Goal: Task Accomplishment & Management: Use online tool/utility

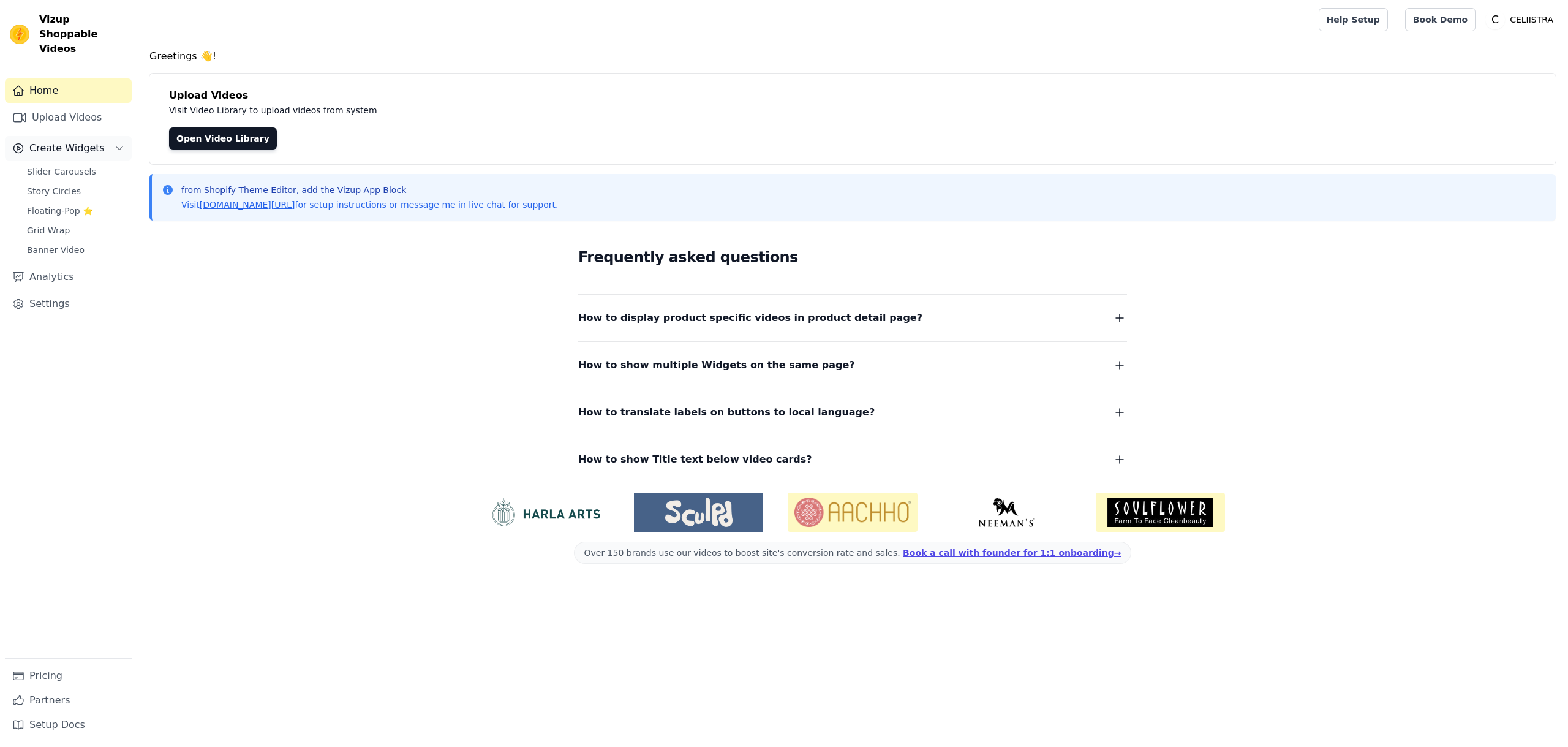
click at [81, 141] on span "Create Widgets" at bounding box center [66, 148] width 75 height 15
click at [79, 165] on span "Slider Carousels" at bounding box center [61, 171] width 69 height 12
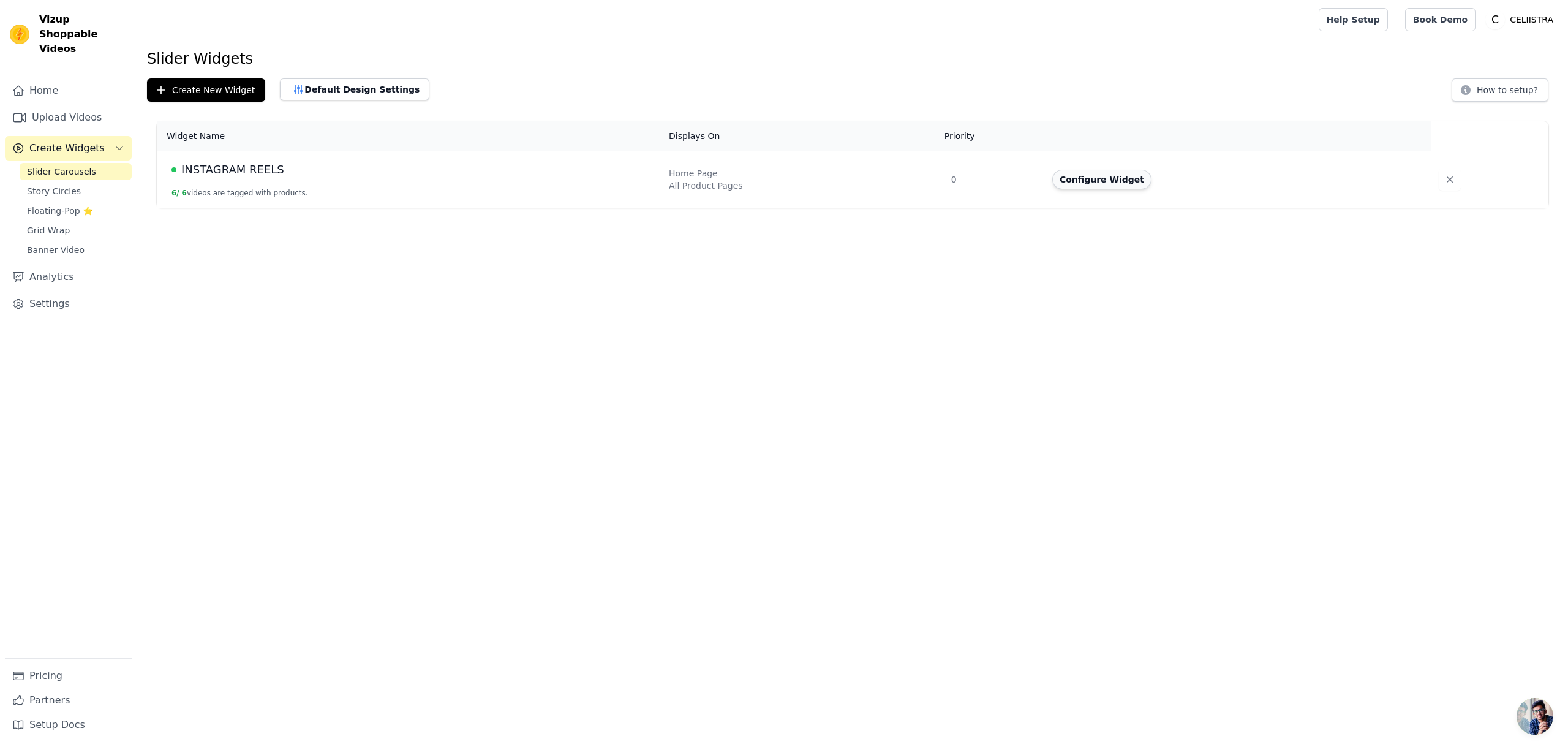
click at [1136, 178] on button "Configure Widget" at bounding box center [1101, 179] width 99 height 20
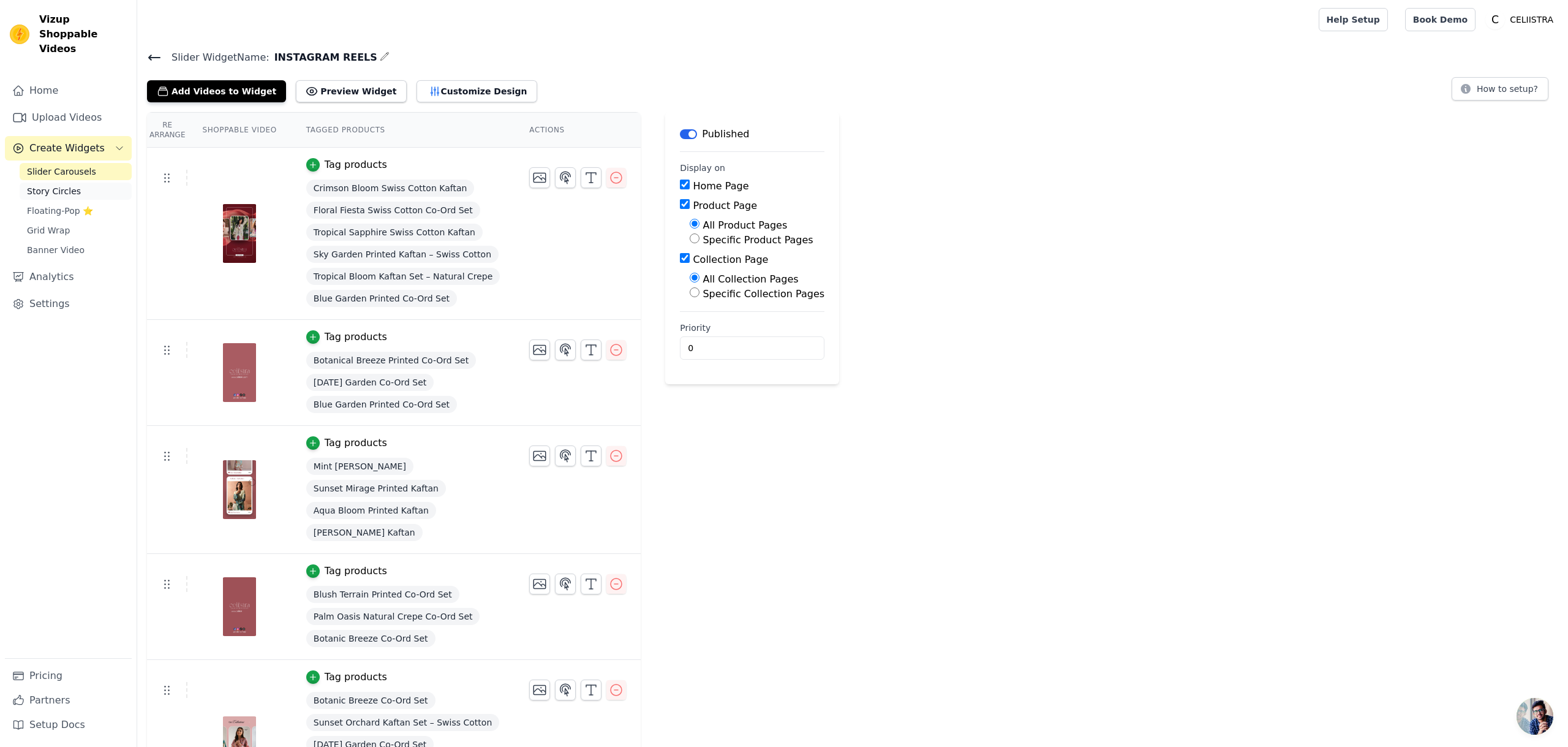
click at [84, 182] on link "Story Circles" at bounding box center [76, 191] width 112 height 17
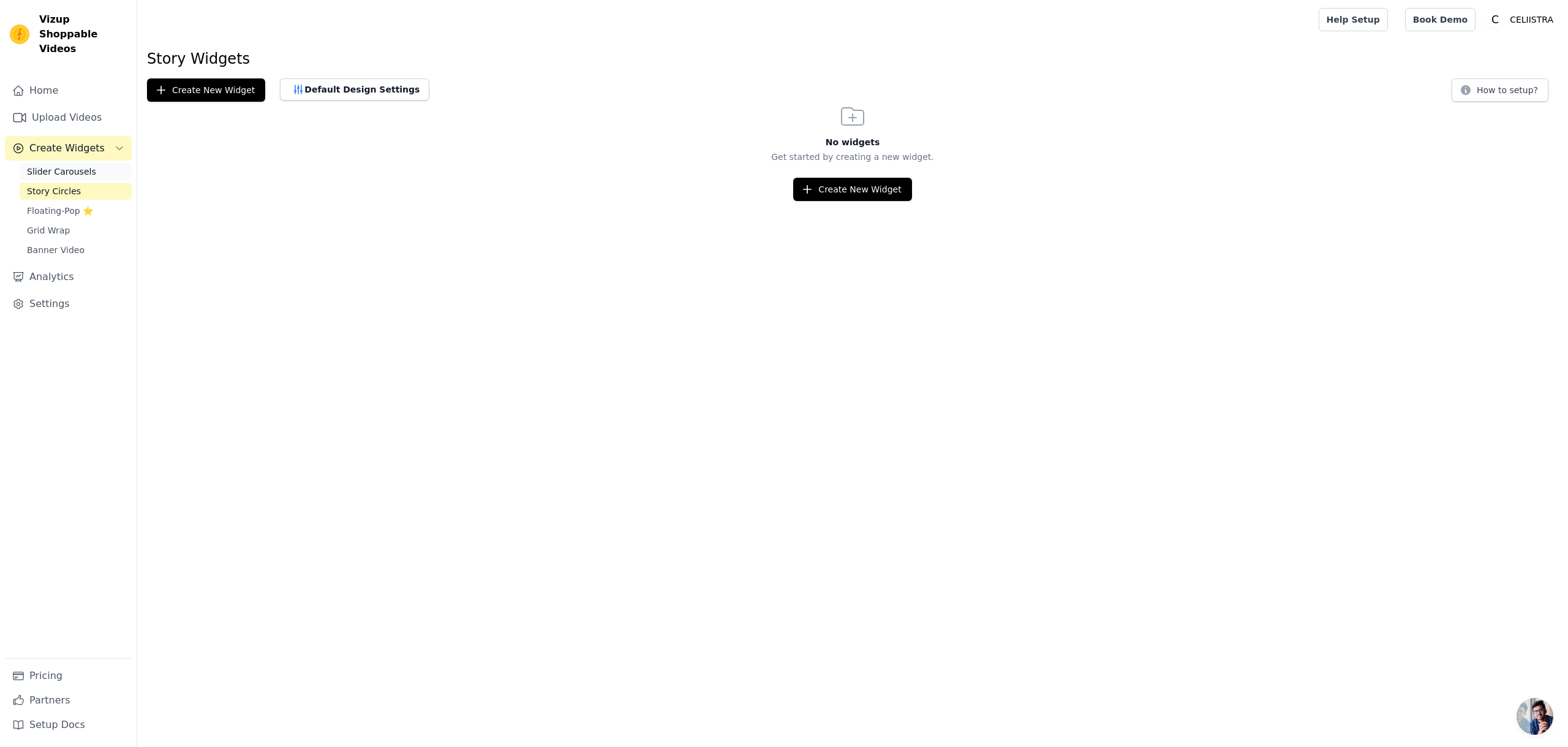
click at [73, 164] on link "Slider Carousels" at bounding box center [76, 172] width 112 height 17
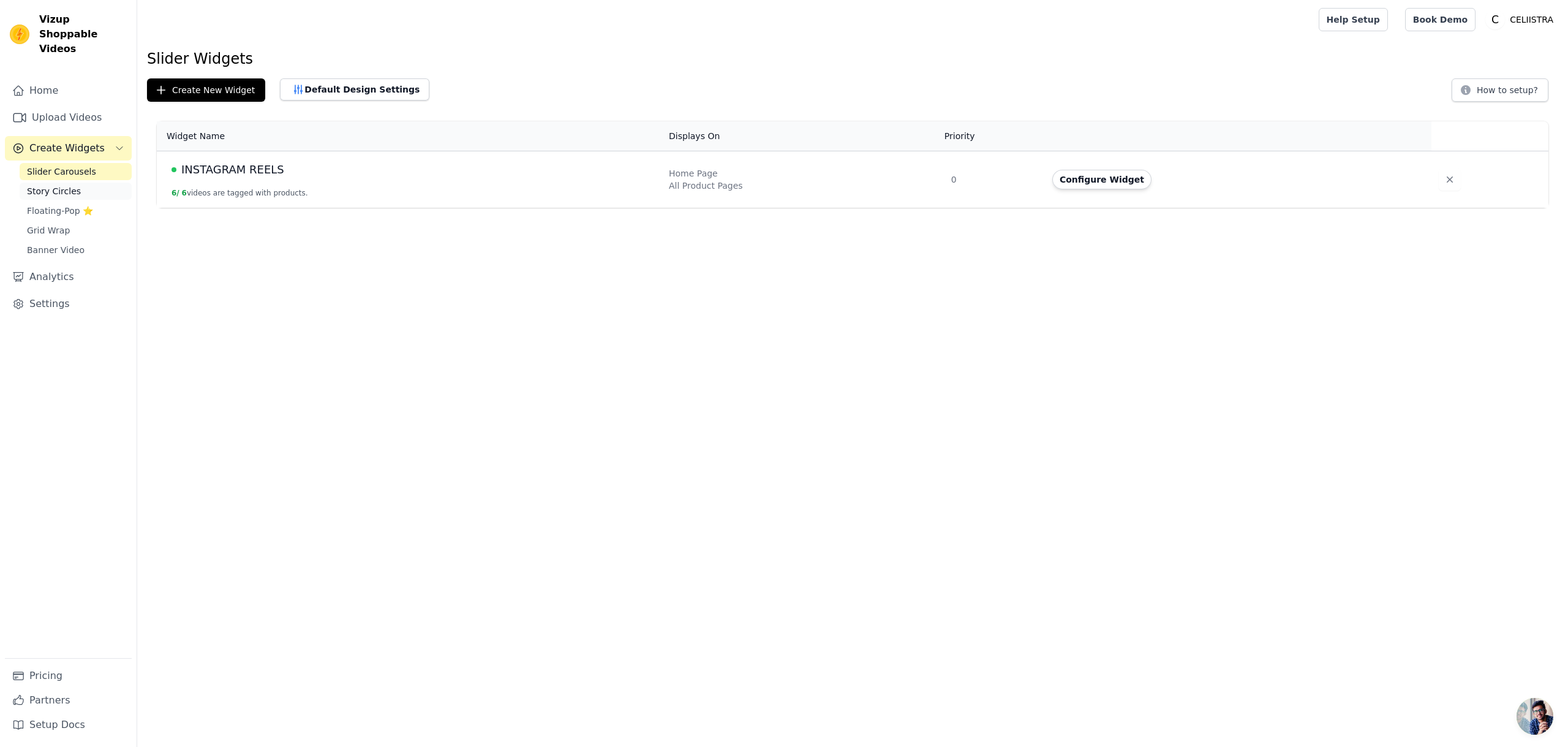
click at [69, 183] on link "Story Circles" at bounding box center [76, 191] width 112 height 17
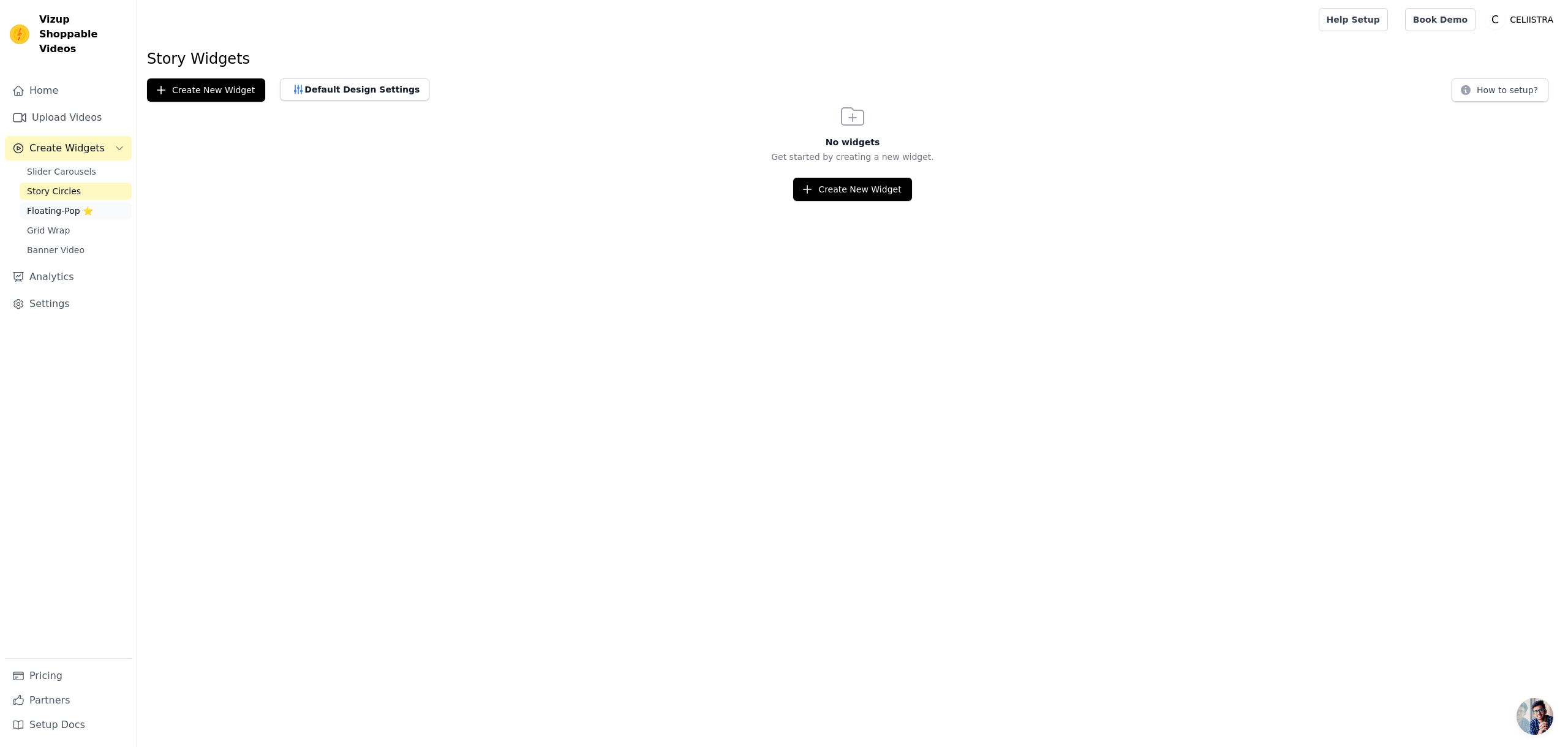
click at [82, 202] on link "Floating-Pop ⭐" at bounding box center [76, 211] width 112 height 17
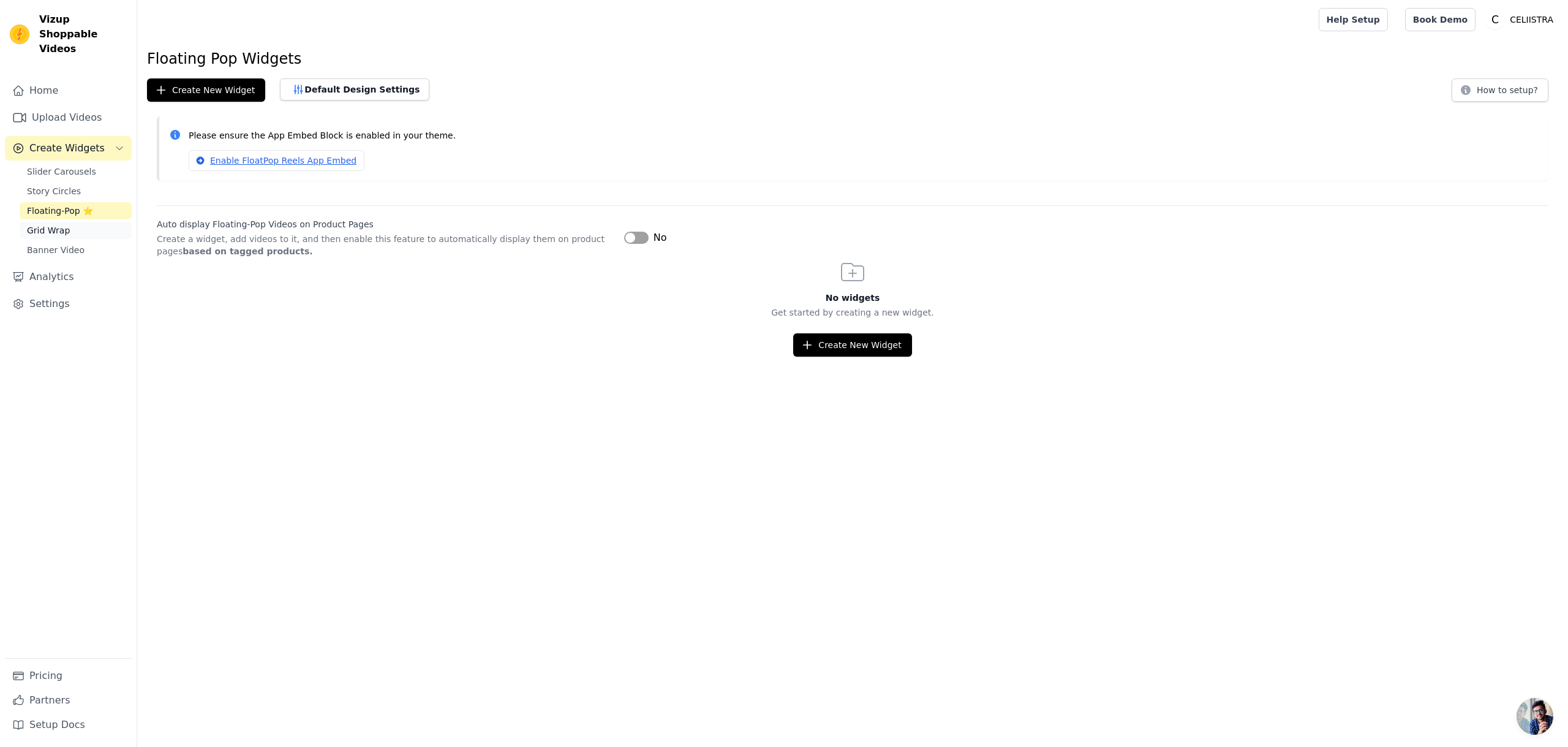
click at [92, 222] on link "Grid Wrap" at bounding box center [76, 231] width 112 height 17
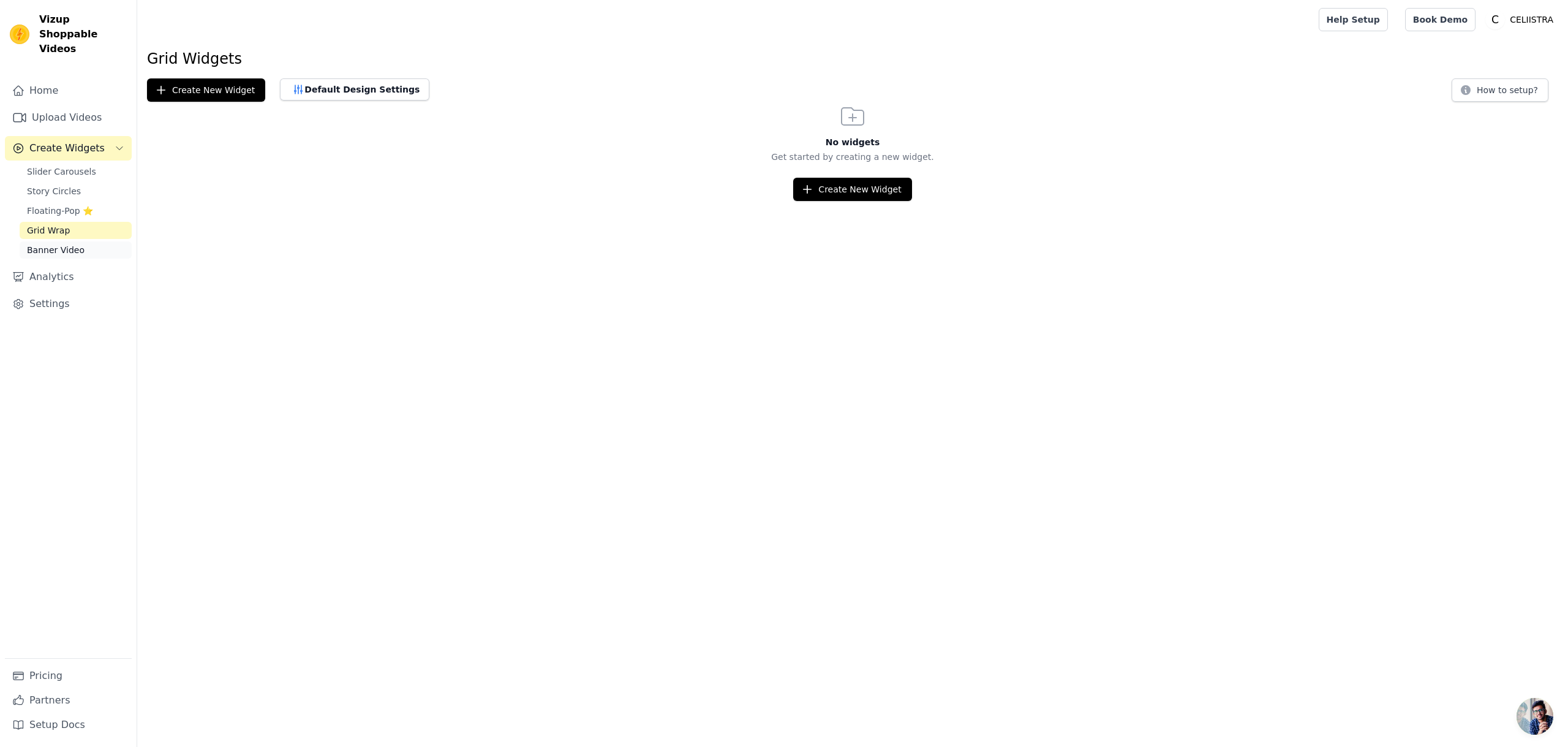
click at [89, 241] on link "Banner Video" at bounding box center [76, 250] width 112 height 17
click at [79, 165] on span "Slider Carousels" at bounding box center [61, 171] width 69 height 12
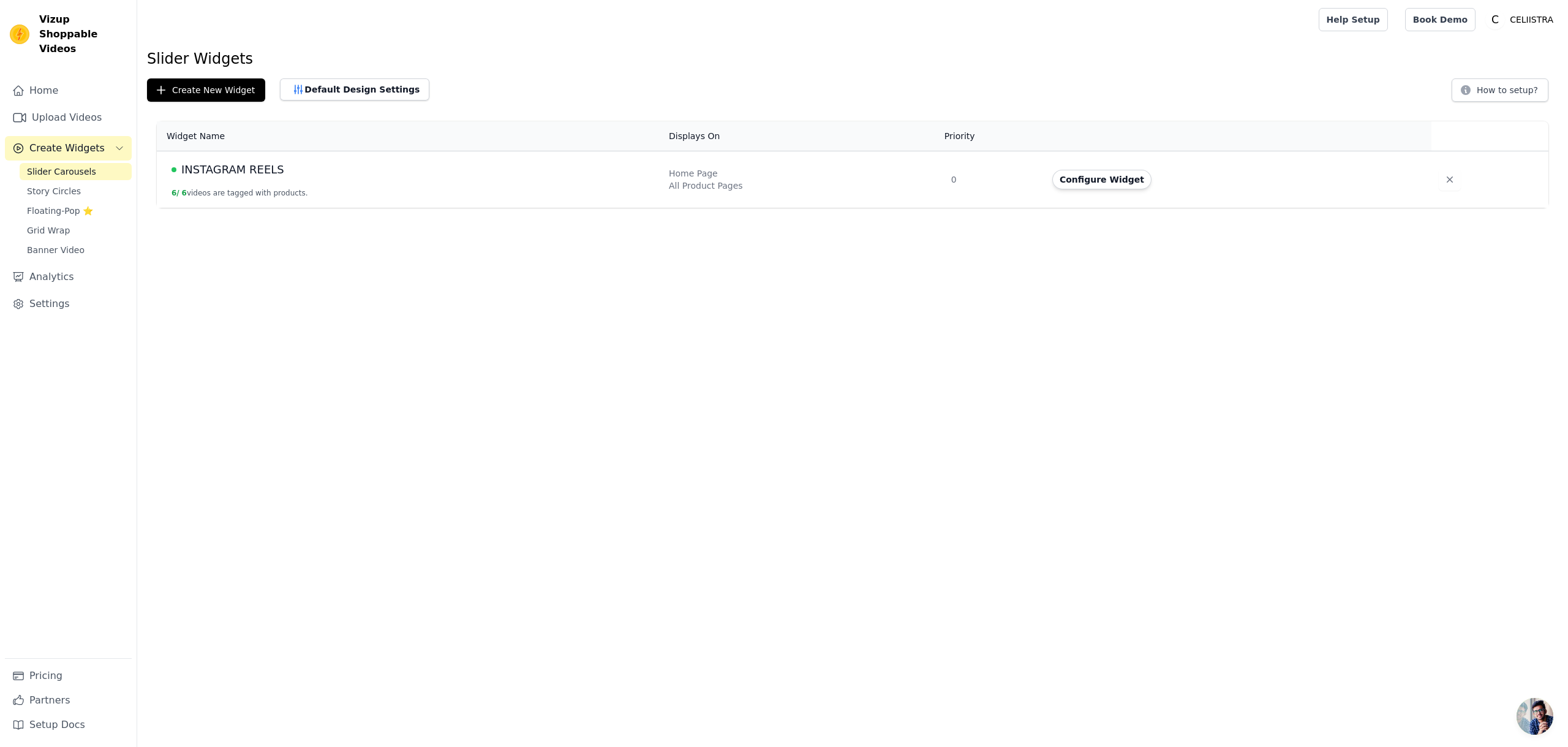
click at [473, 189] on td "INSTAGRAM REELS 6 / 6 videos are tagged with products." at bounding box center [409, 180] width 504 height 57
click at [199, 168] on span "INSTAGRAM REELS" at bounding box center [232, 170] width 103 height 17
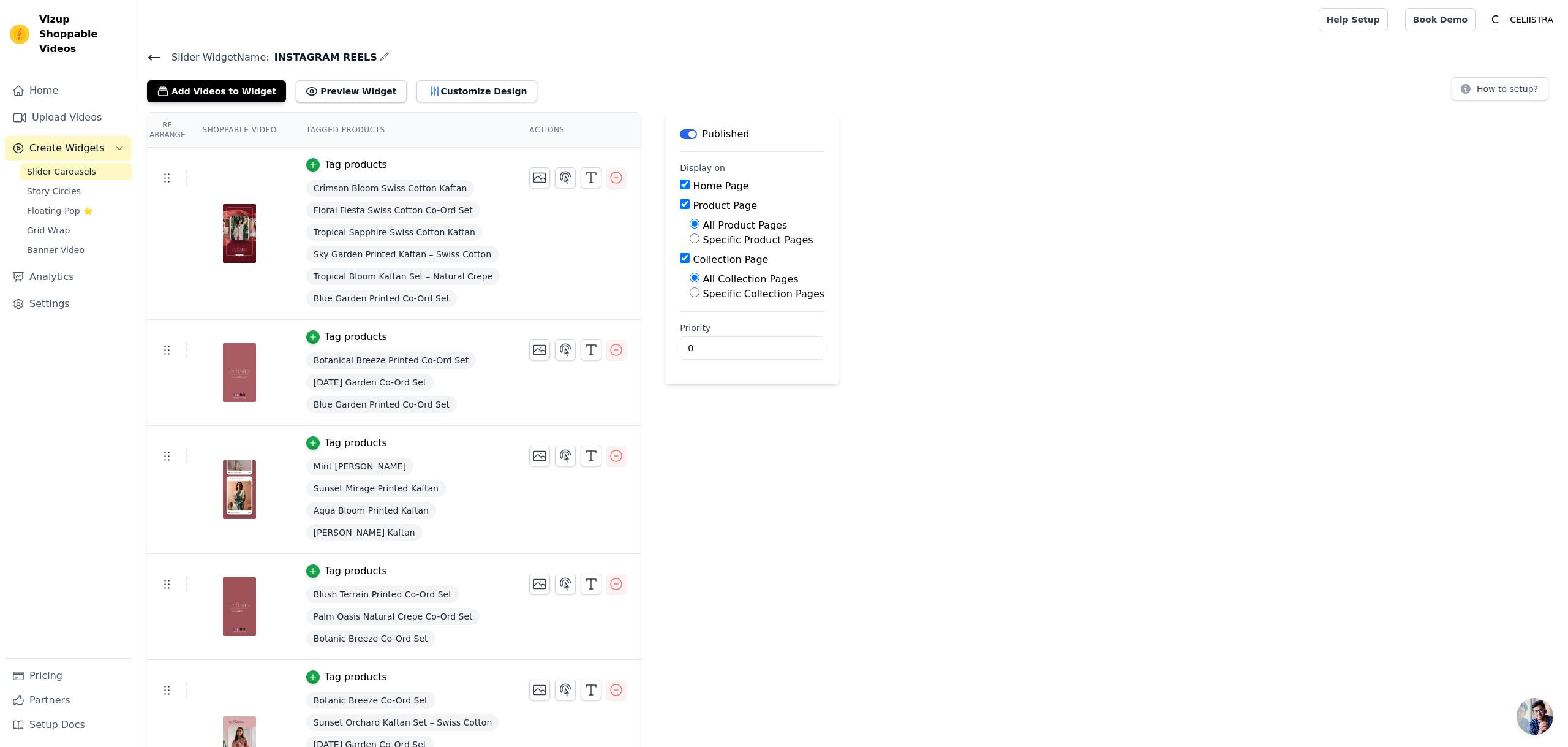
click at [149, 57] on icon at bounding box center [154, 58] width 11 height 5
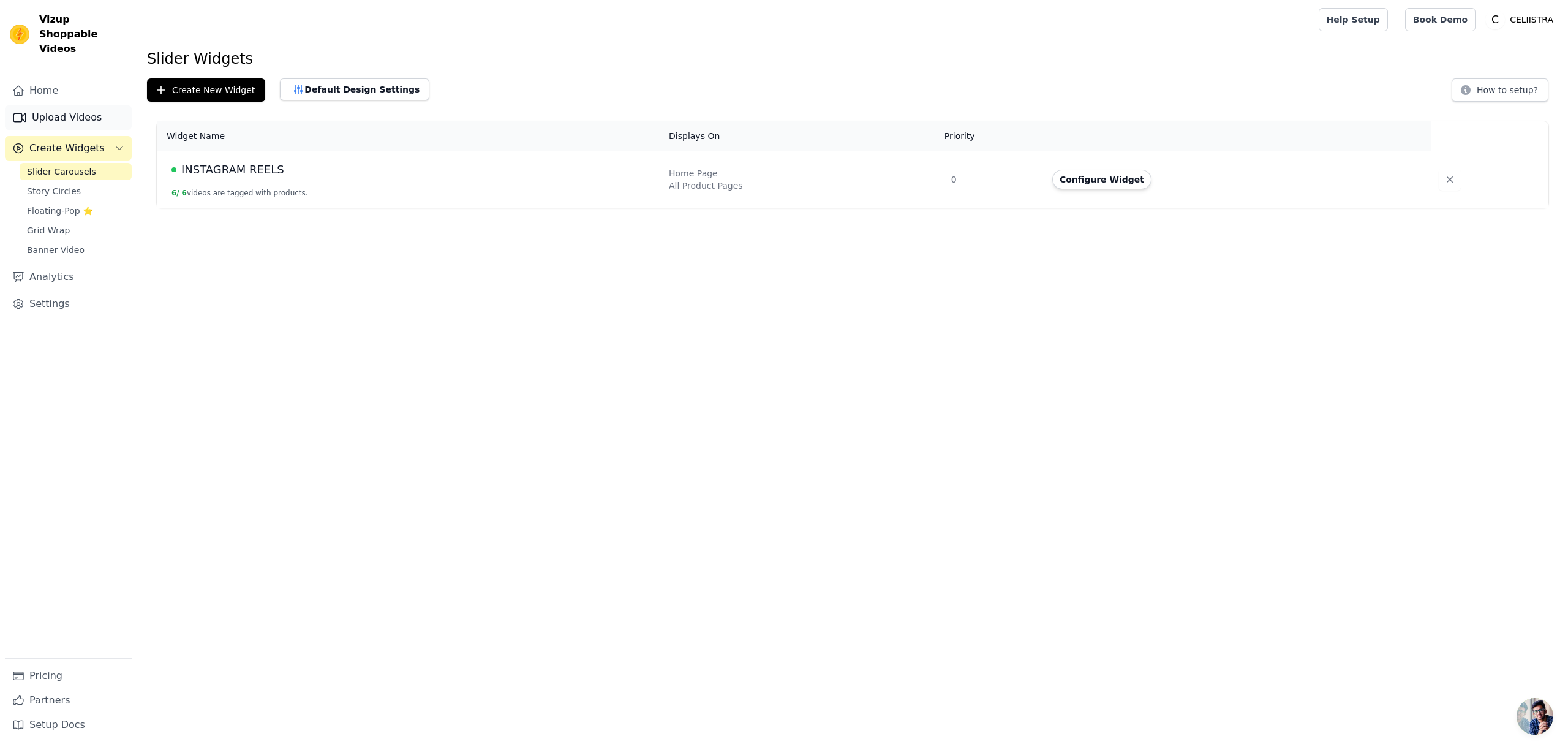
click at [75, 106] on link "Upload Videos" at bounding box center [68, 117] width 127 height 24
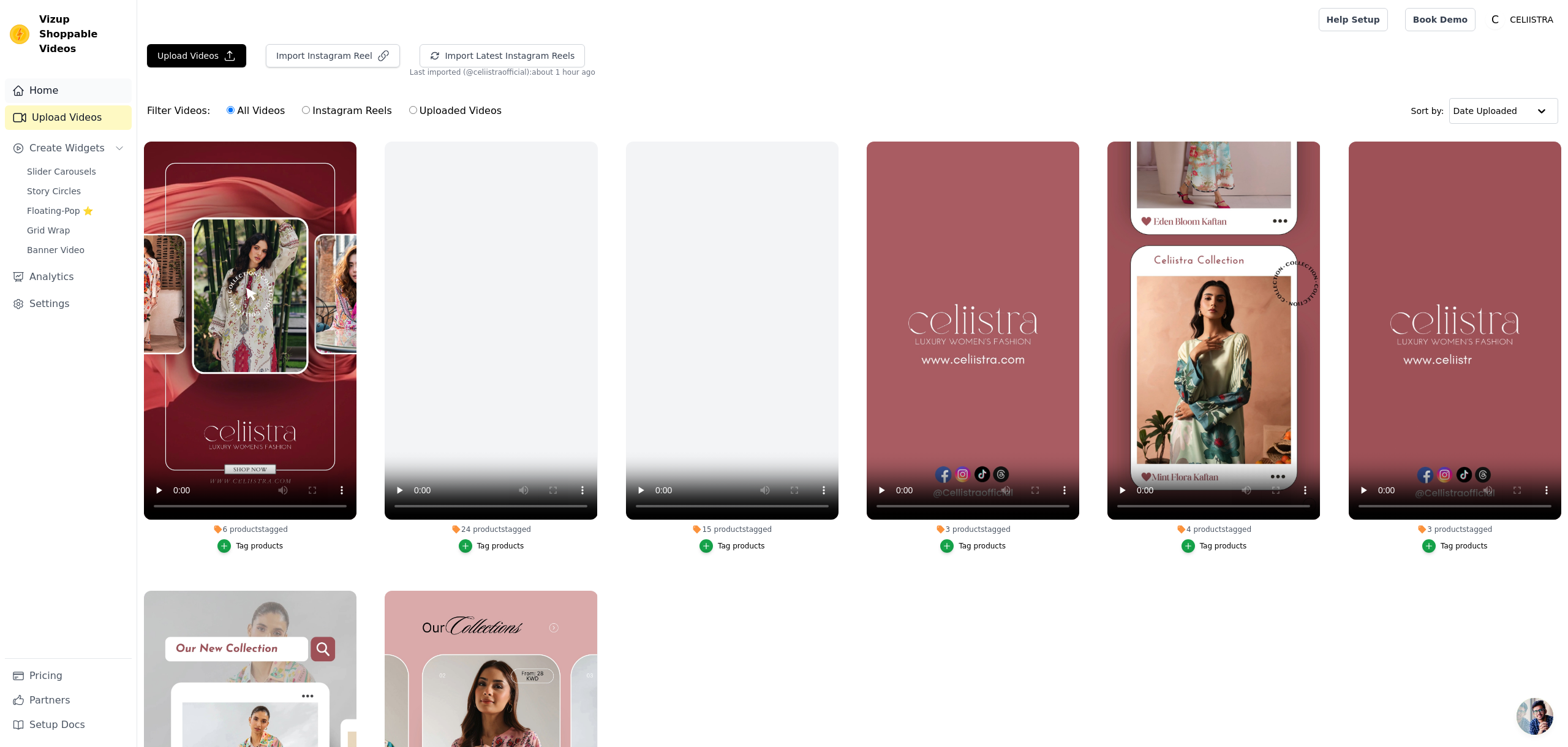
click at [66, 79] on link "Home" at bounding box center [68, 91] width 127 height 24
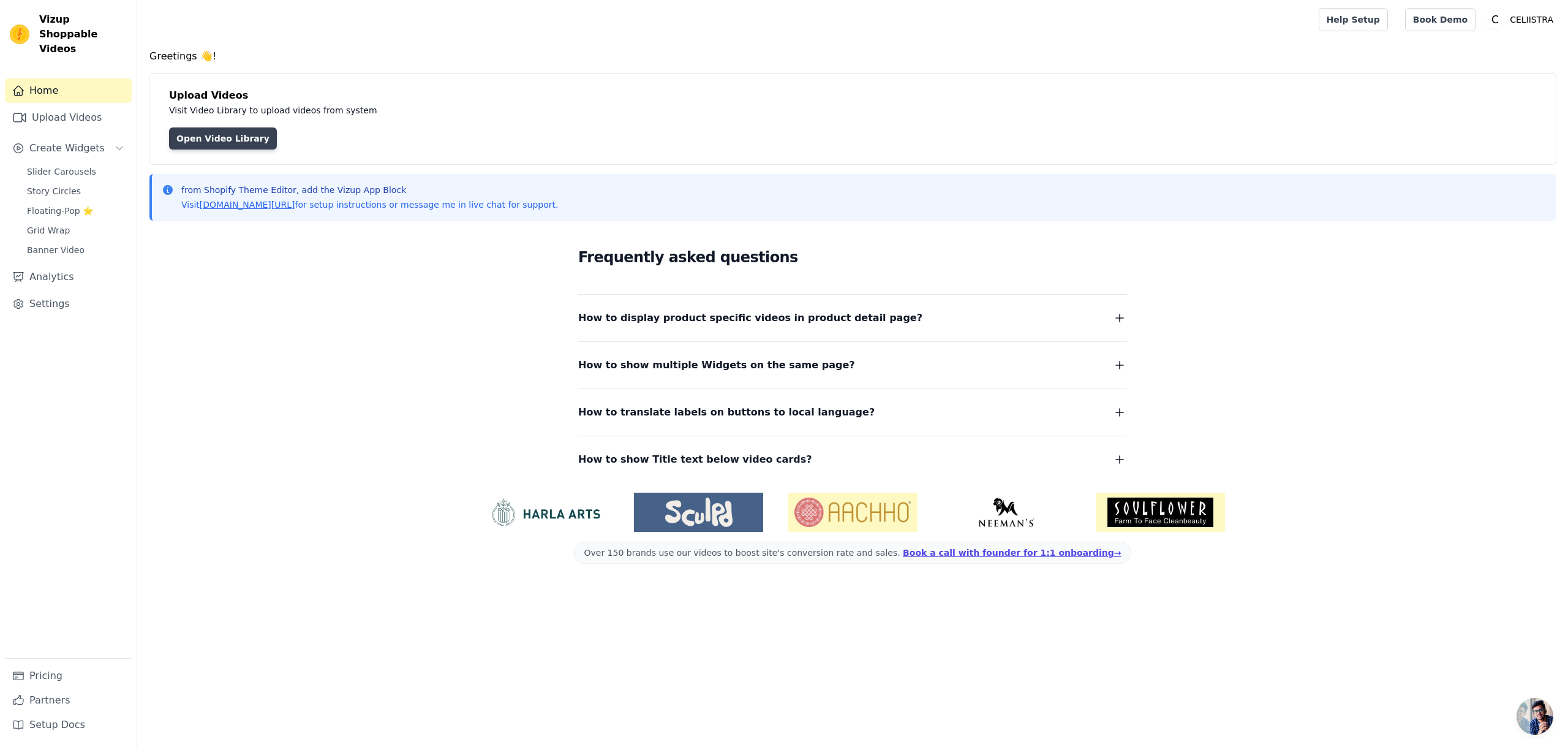
click at [219, 140] on link "Open Video Library" at bounding box center [223, 139] width 108 height 22
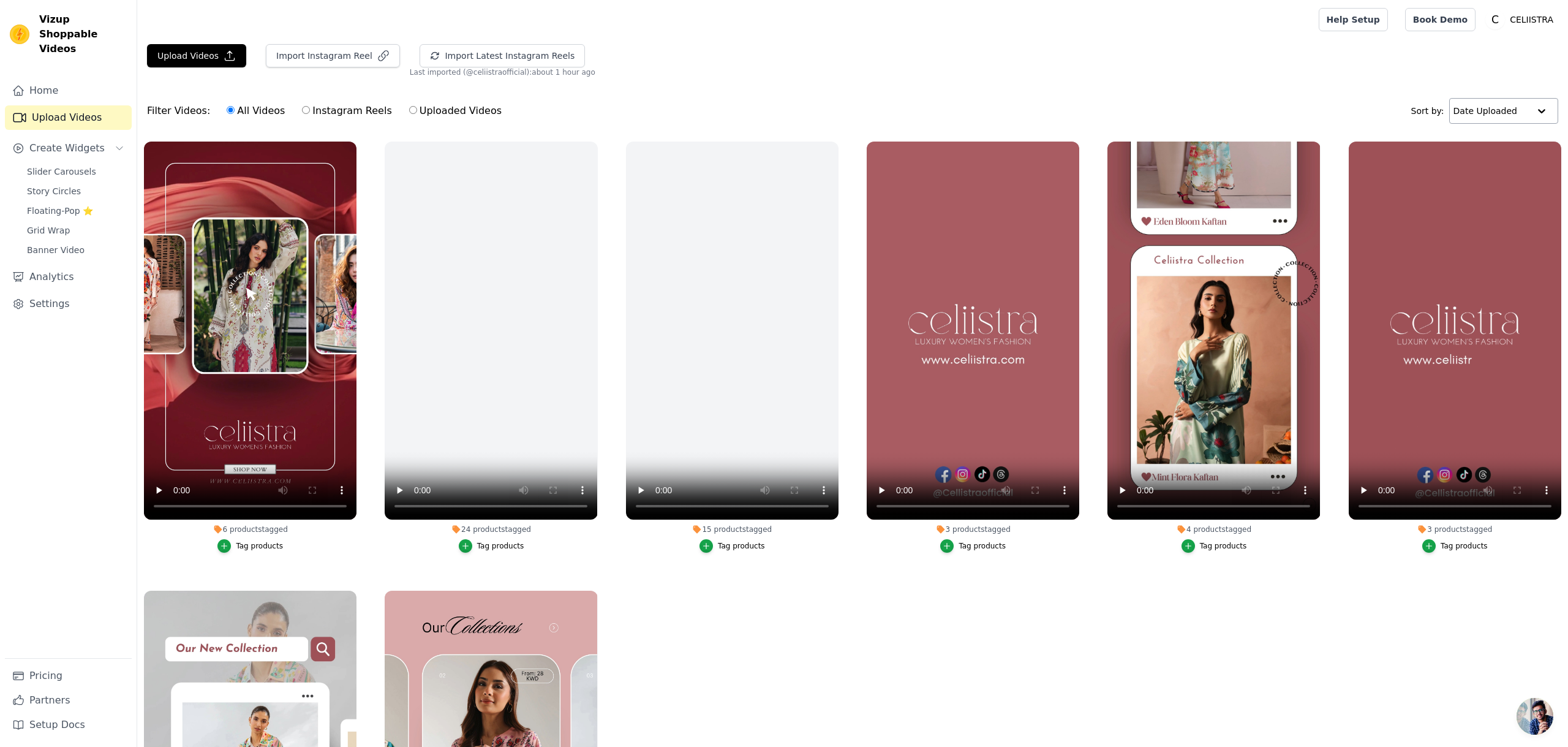
click at [1514, 117] on input "text" at bounding box center [1491, 111] width 76 height 24
click at [1293, 60] on div "Upload Videos Import Instagram Reel Import Latest Instagram Reels Import Latest…" at bounding box center [852, 60] width 1431 height 33
click at [66, 83] on link "Home" at bounding box center [68, 91] width 127 height 24
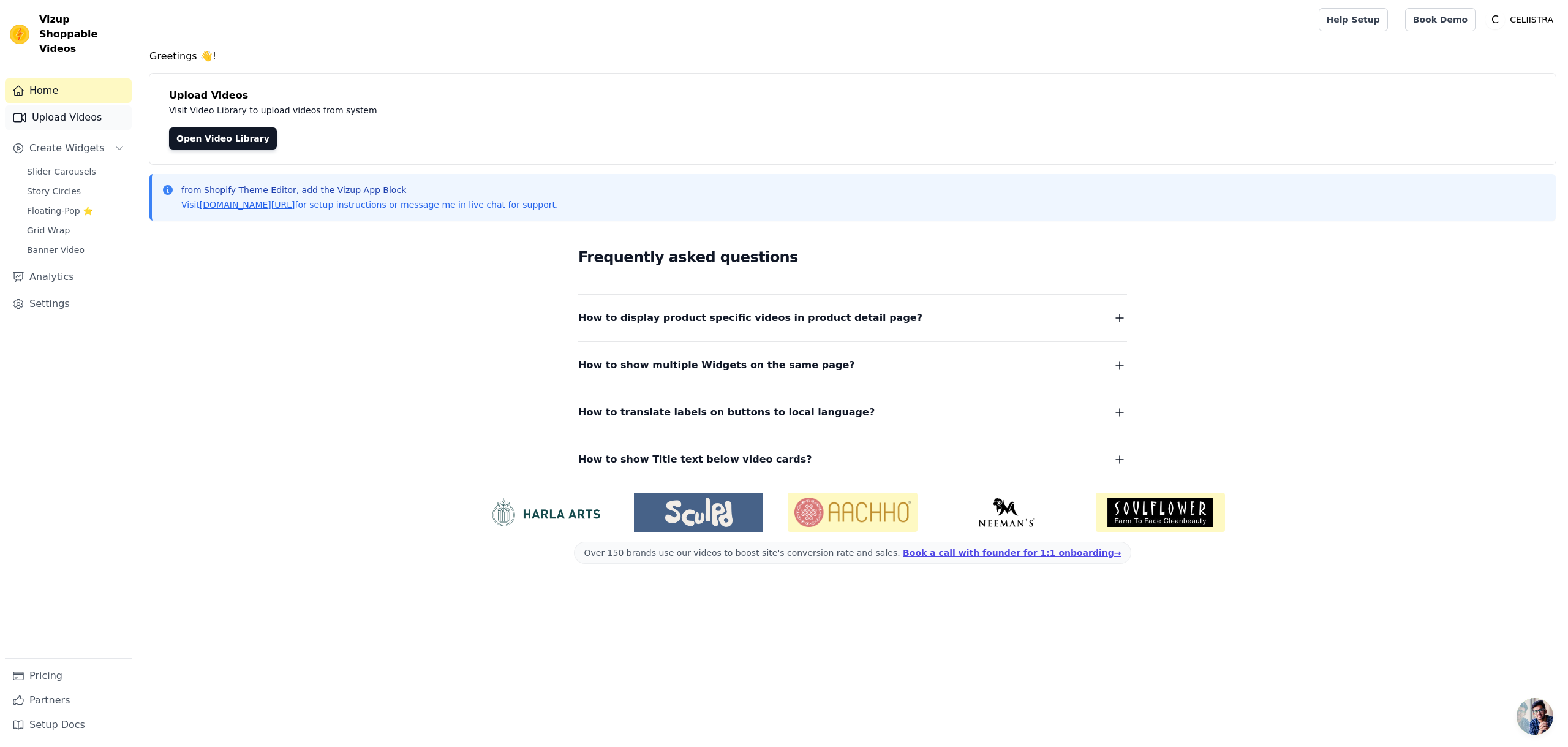
click at [75, 105] on link "Upload Videos" at bounding box center [68, 117] width 127 height 24
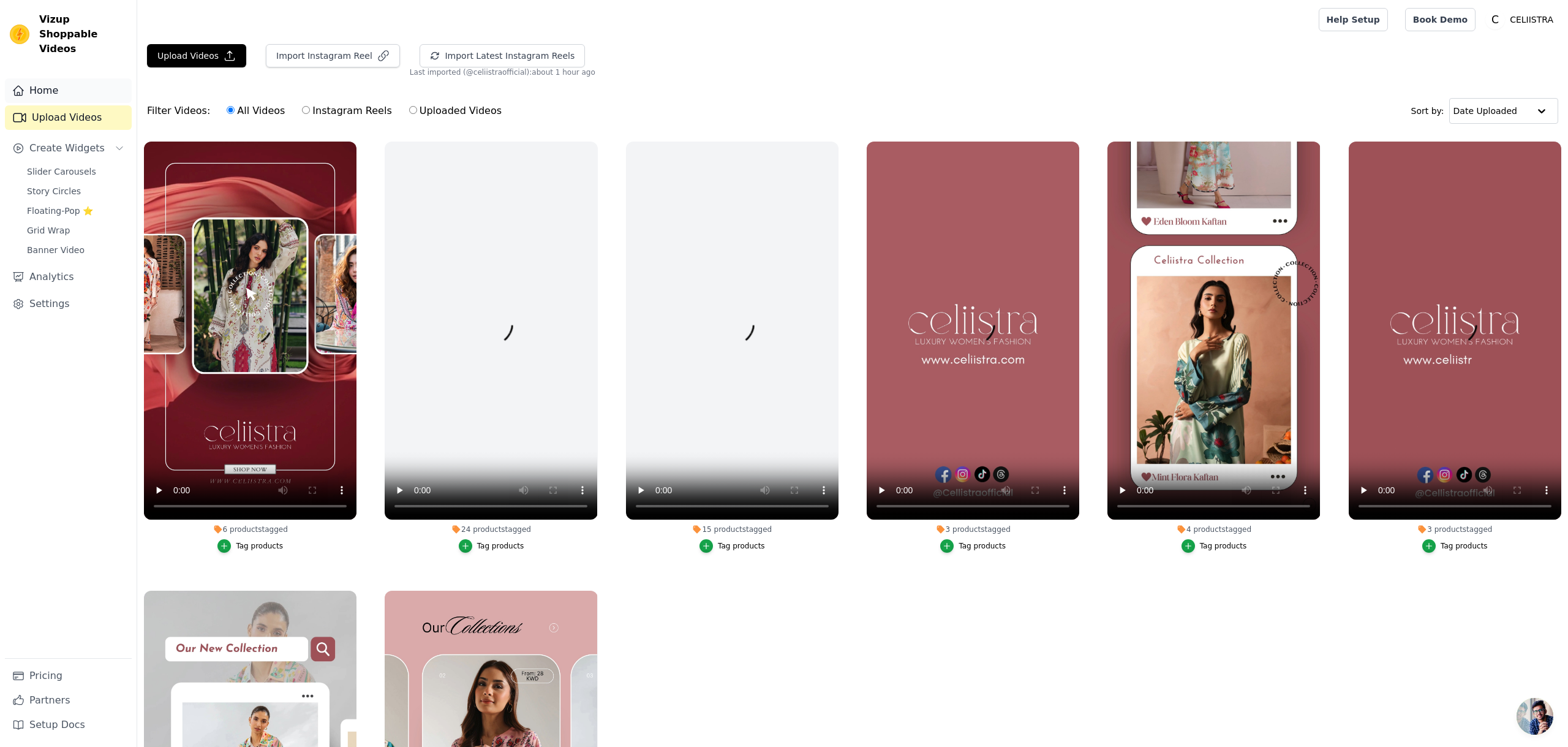
click at [74, 79] on link "Home" at bounding box center [68, 91] width 127 height 24
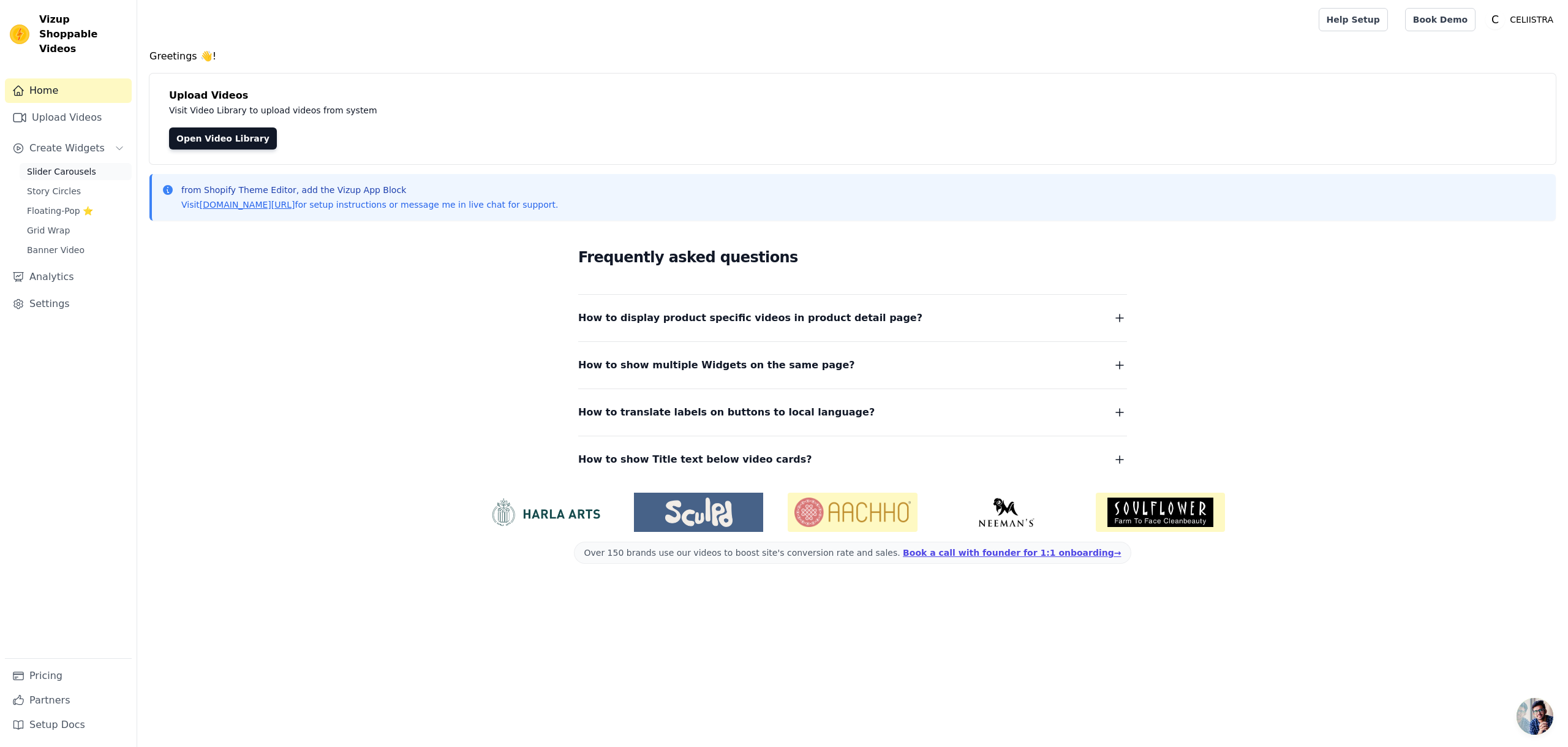
click at [81, 165] on span "Slider Carousels" at bounding box center [61, 171] width 69 height 12
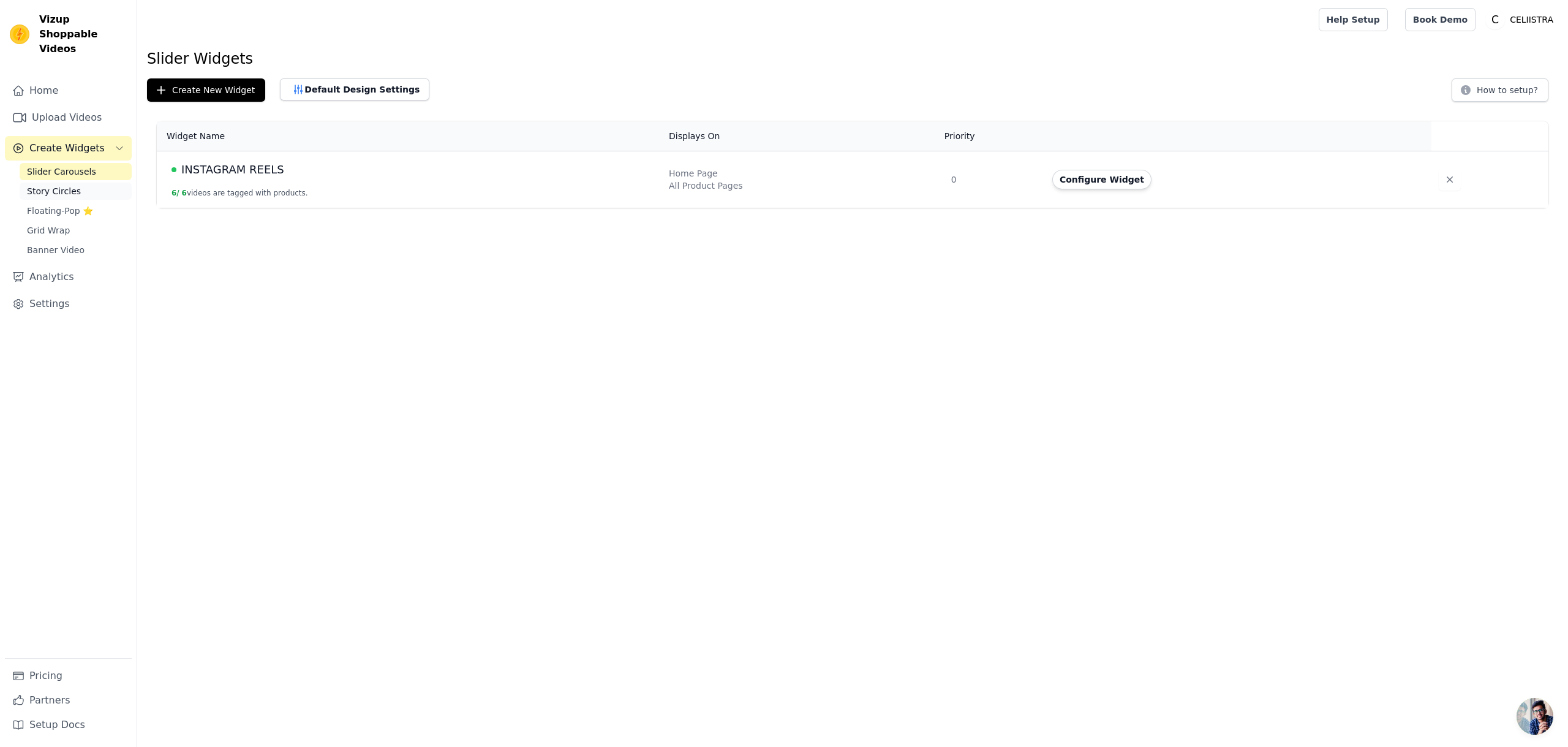
click at [73, 185] on span "Story Circles" at bounding box center [54, 191] width 54 height 12
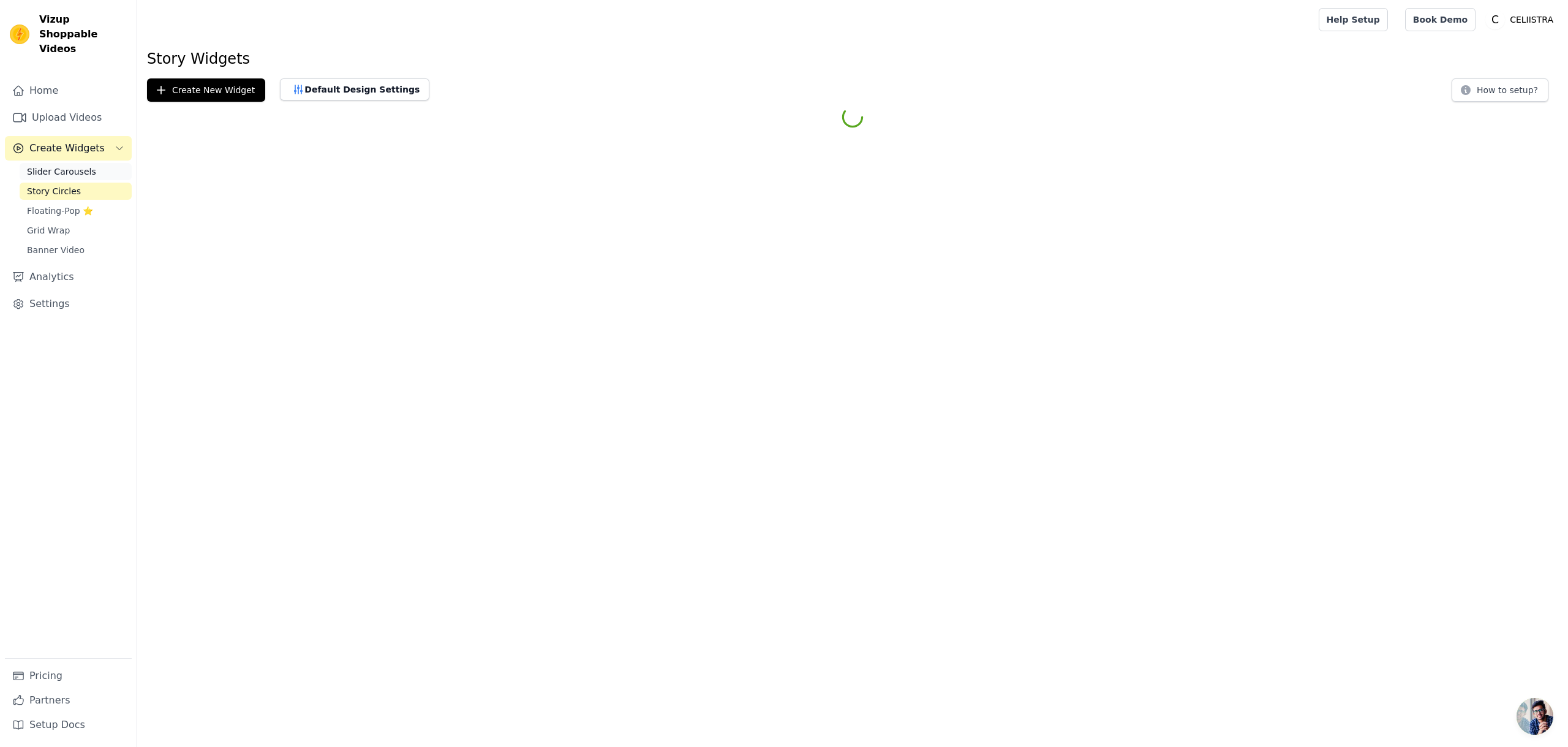
click at [83, 165] on span "Slider Carousels" at bounding box center [61, 171] width 69 height 12
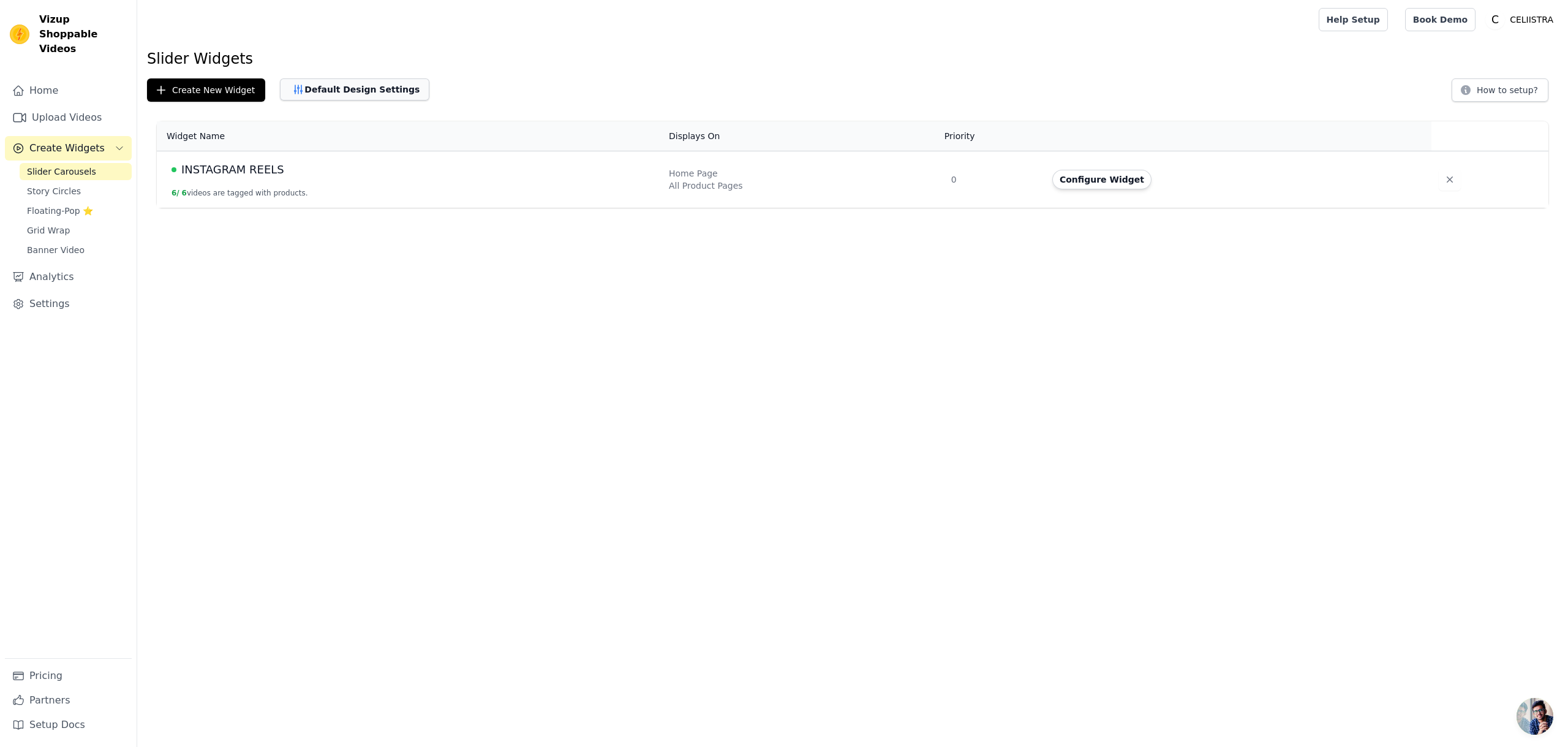
click at [383, 93] on button "Default Design Settings" at bounding box center [354, 90] width 149 height 22
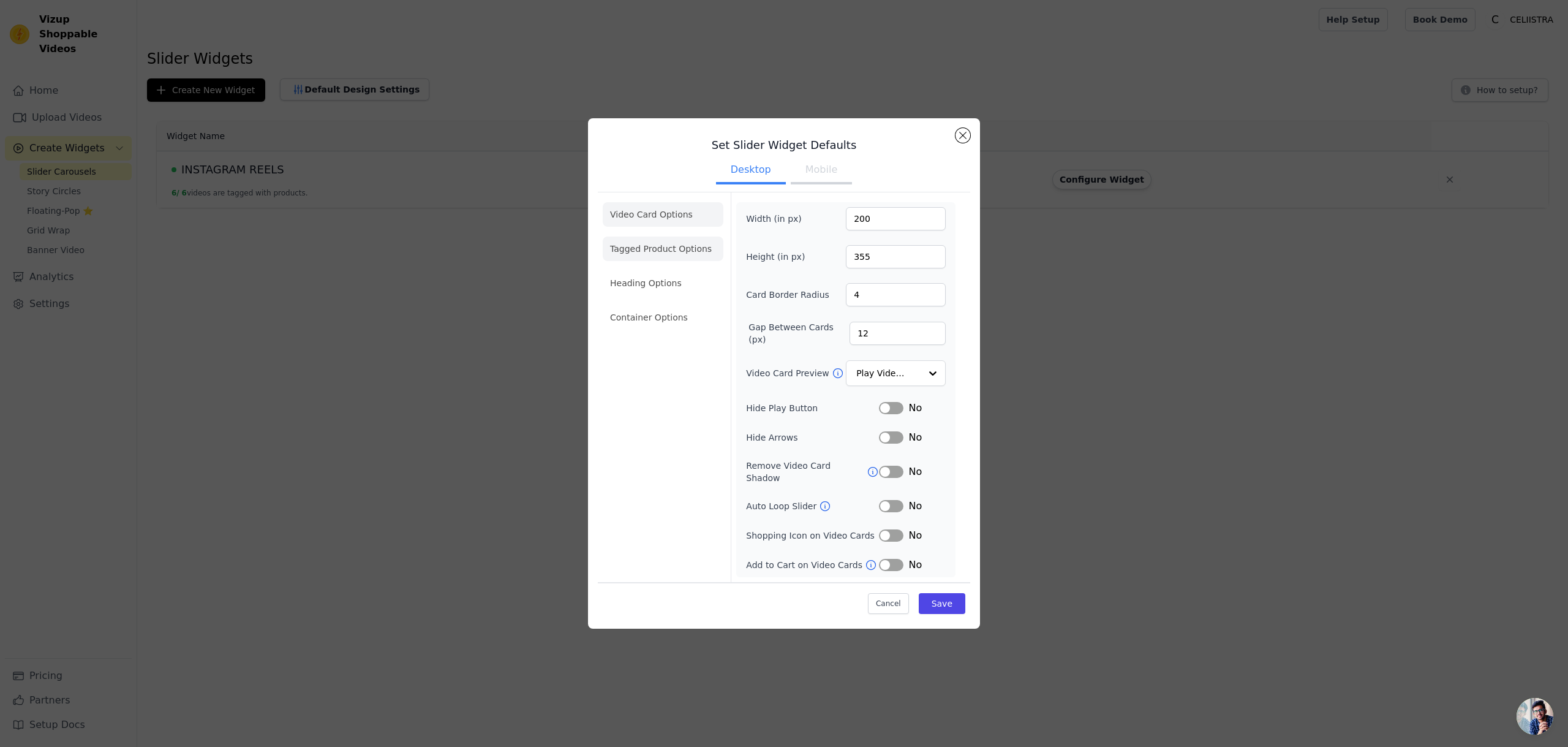
click at [637, 305] on li "Tagged Product Options" at bounding box center [663, 317] width 121 height 24
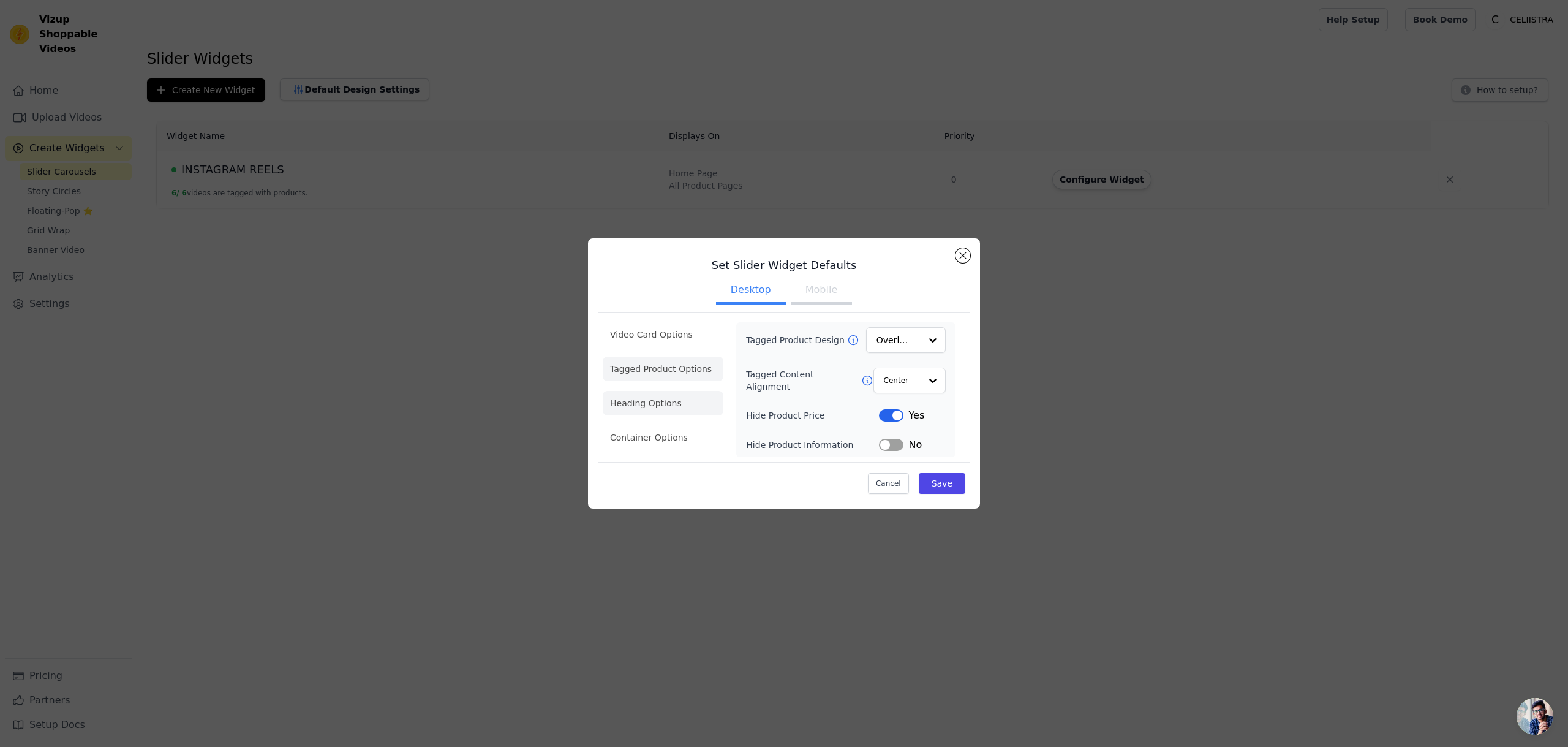
click at [643, 410] on li "Heading Options" at bounding box center [663, 402] width 121 height 24
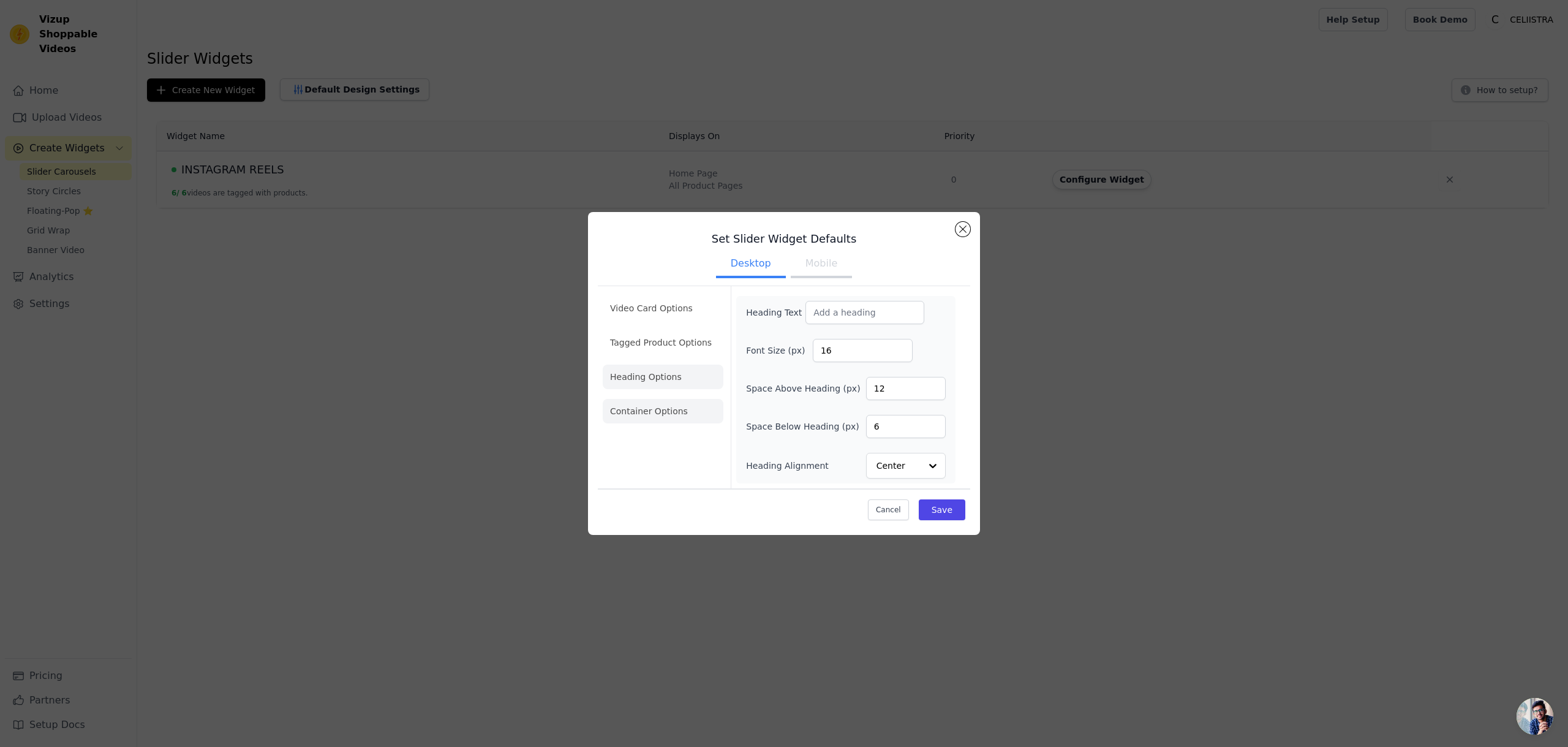
click at [668, 406] on li "Container Options" at bounding box center [663, 411] width 121 height 24
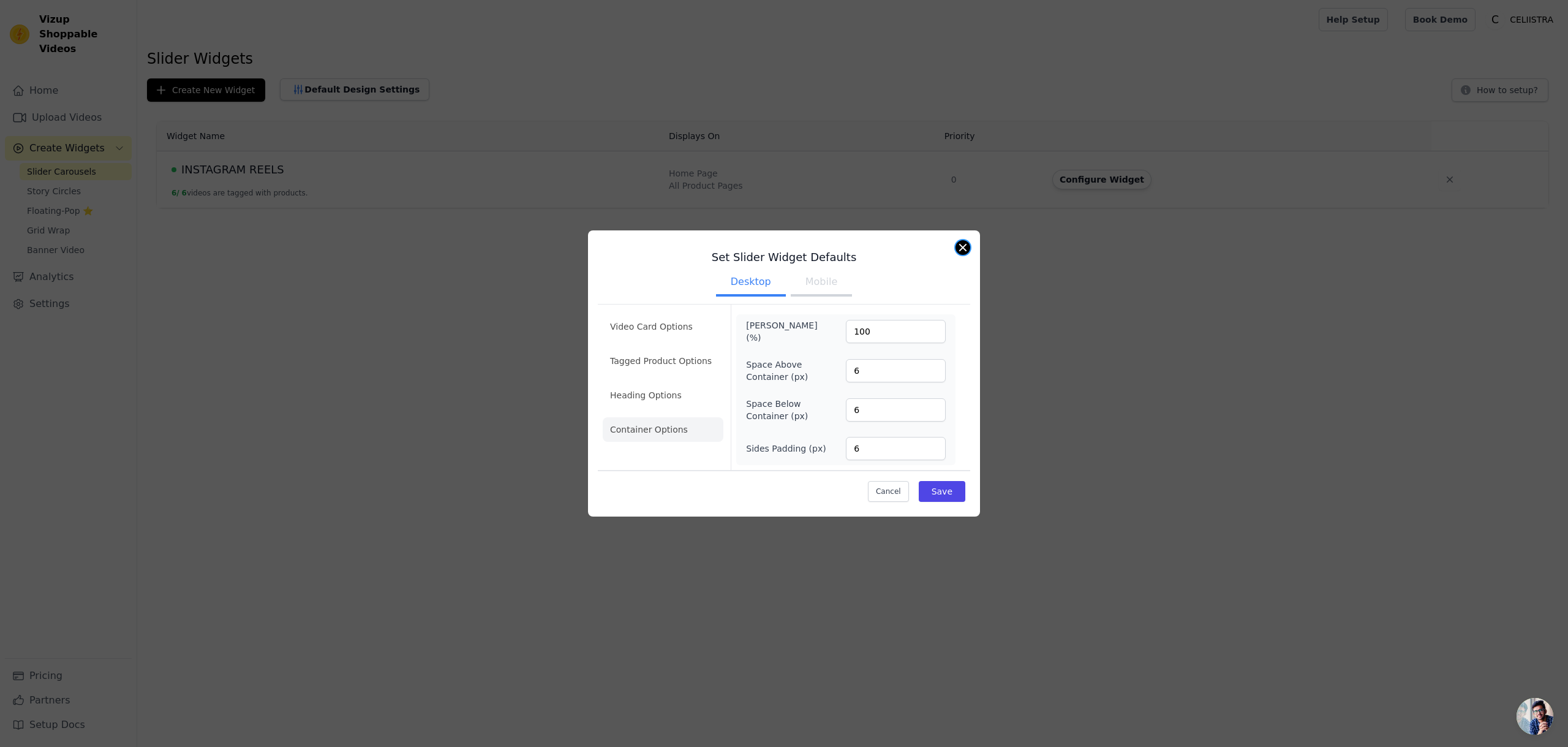
click at [961, 247] on button "Close modal" at bounding box center [962, 247] width 15 height 15
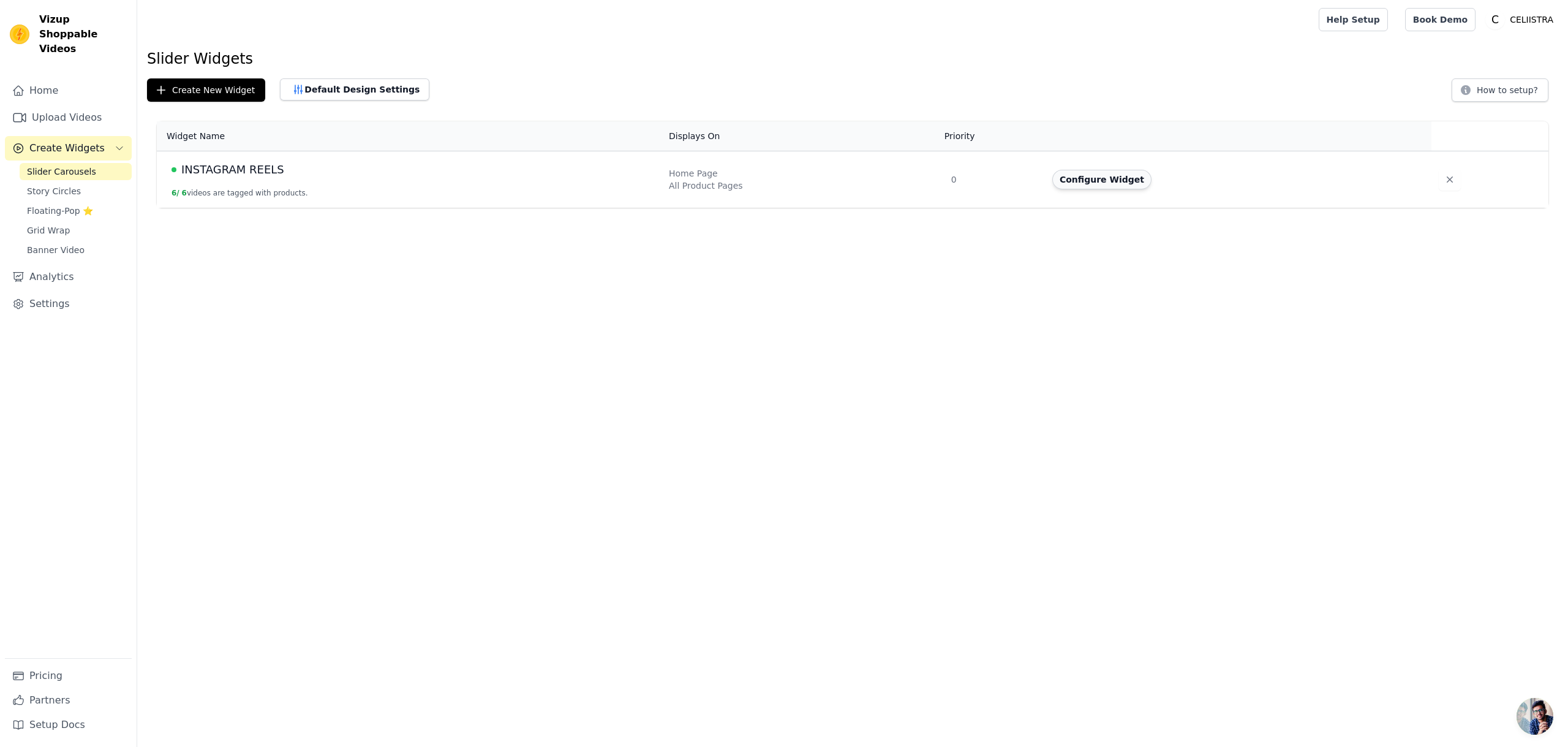
click at [1103, 182] on button "Configure Widget" at bounding box center [1101, 179] width 99 height 20
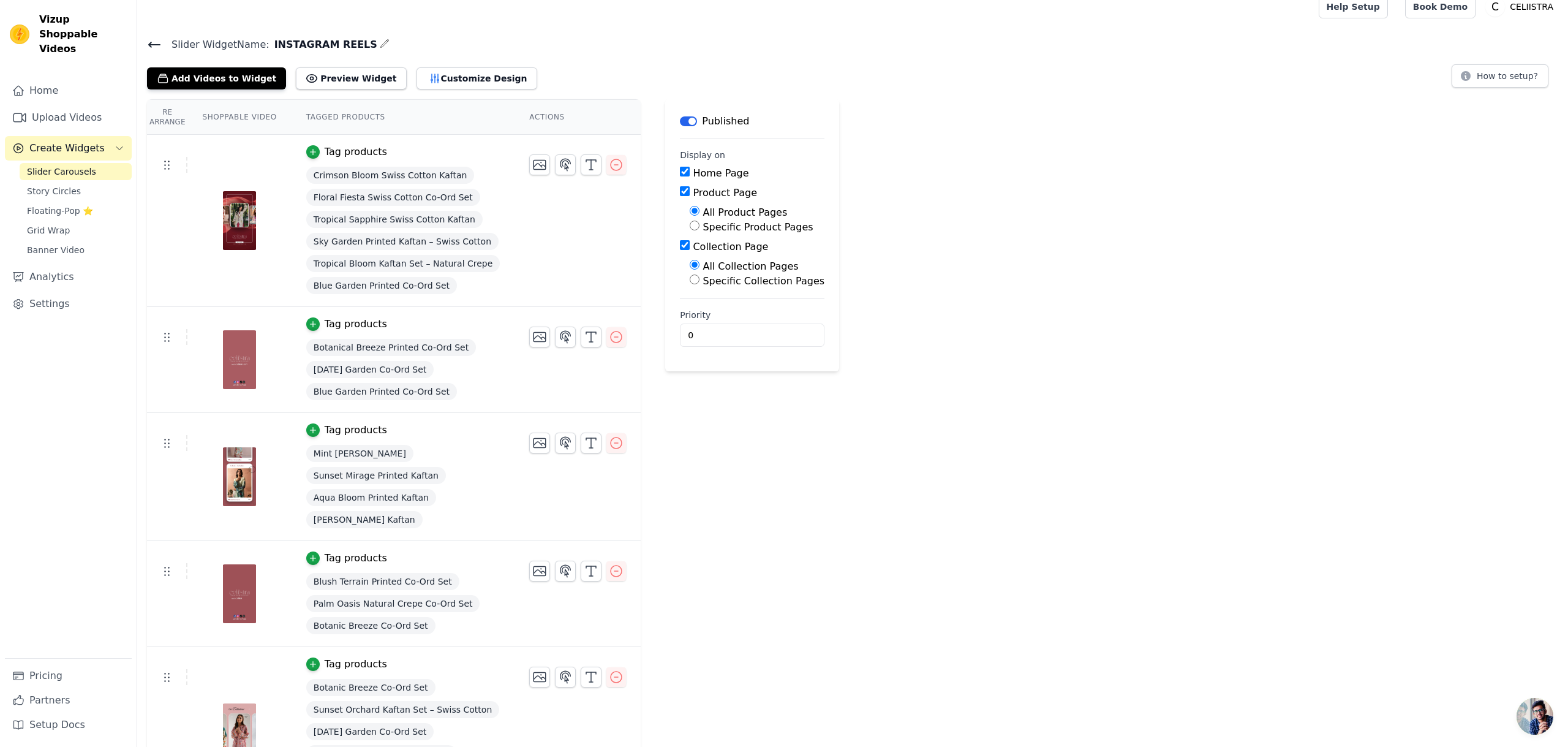
scroll to position [9, 0]
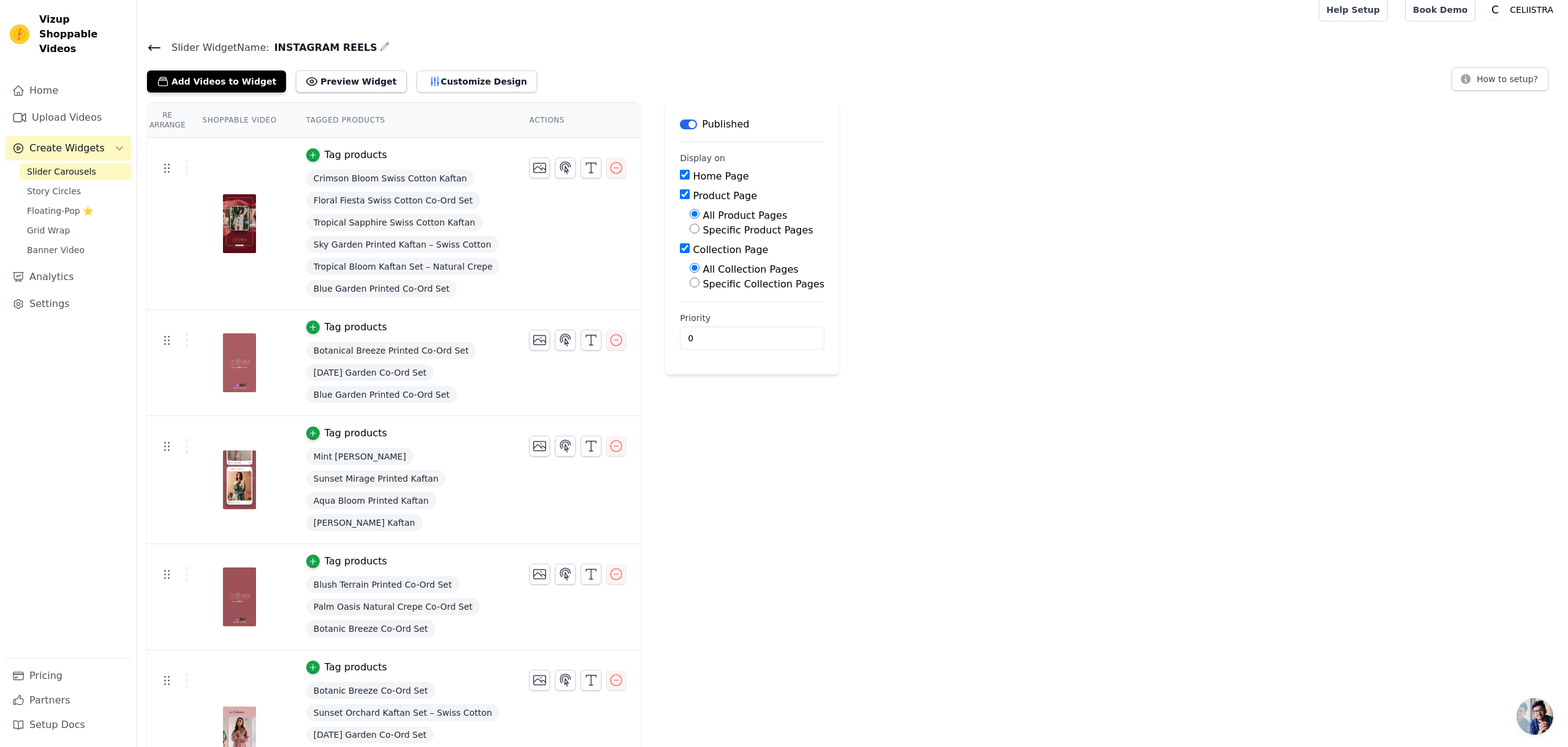
click at [388, 88] on div "Add Videos to Widget Preview Widget Customize Design" at bounding box center [346, 79] width 400 height 27
click at [328, 78] on button "Preview Widget" at bounding box center [351, 82] width 111 height 22
